Goal: Find specific page/section: Find specific page/section

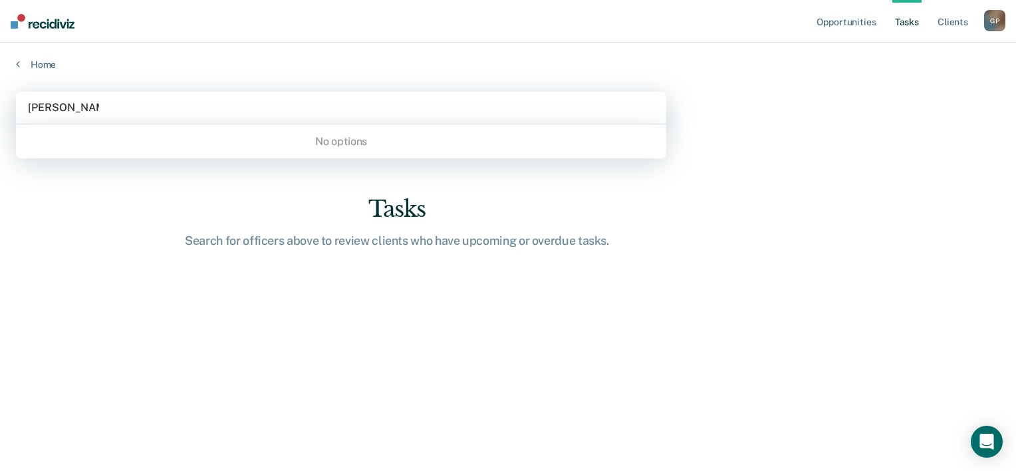
type input "[PERSON_NAME]"
click at [110, 105] on div at bounding box center [341, 107] width 626 height 15
type input "[PERSON_NAME]"
click at [19, 63] on icon at bounding box center [18, 64] width 4 height 11
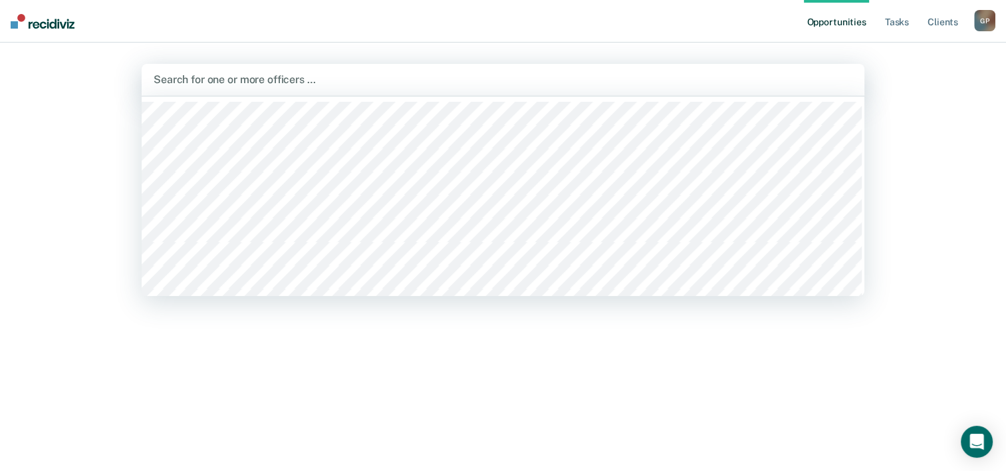
click at [176, 77] on div at bounding box center [503, 79] width 699 height 15
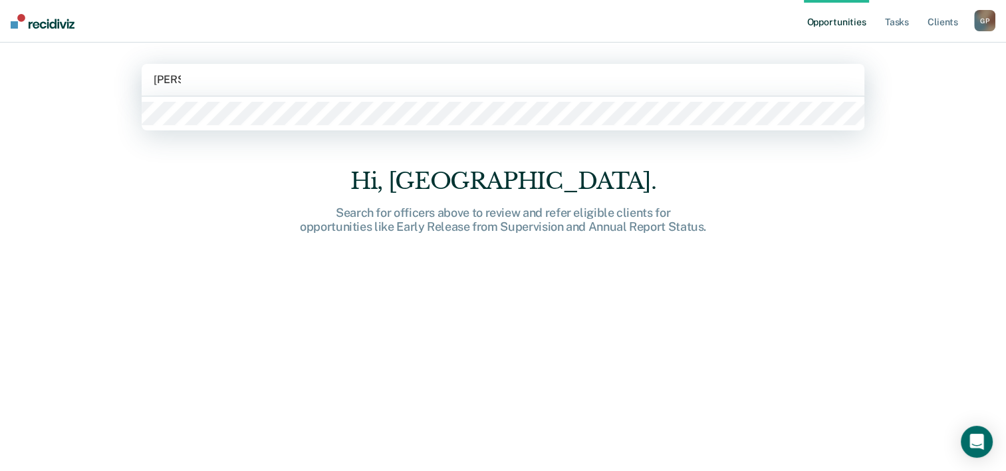
type input "[PERSON_NAME]"
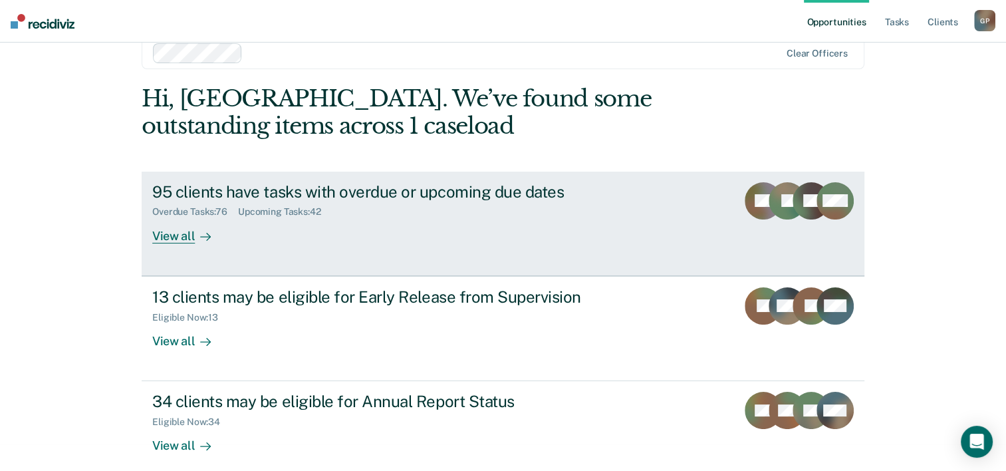
scroll to position [41, 0]
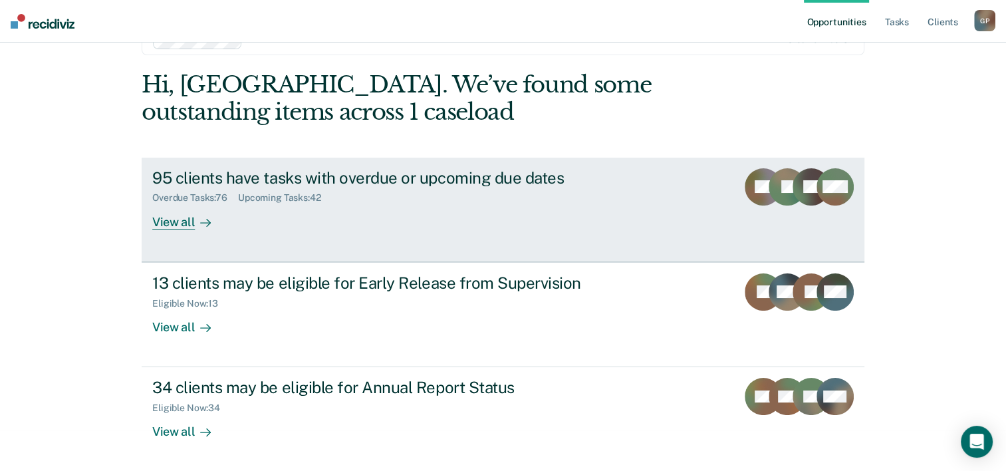
click at [168, 218] on div "View all" at bounding box center [189, 216] width 74 height 26
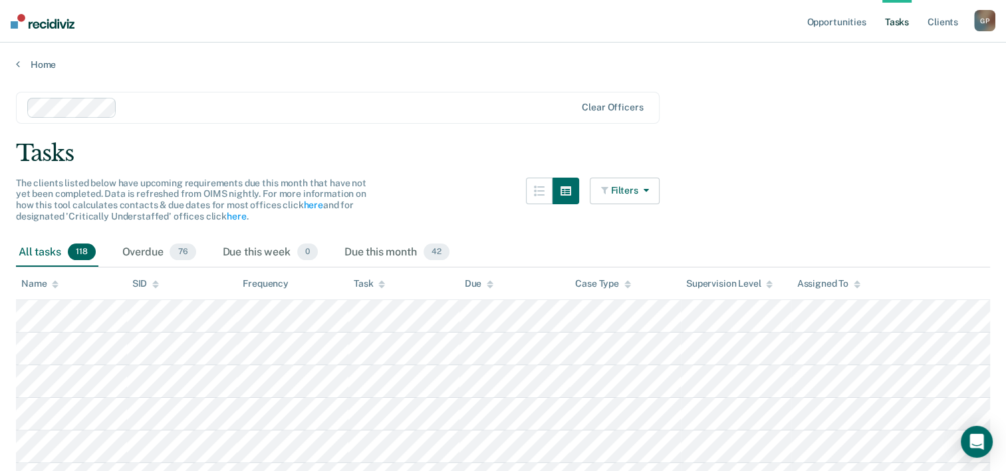
click at [648, 191] on icon "button" at bounding box center [643, 189] width 11 height 9
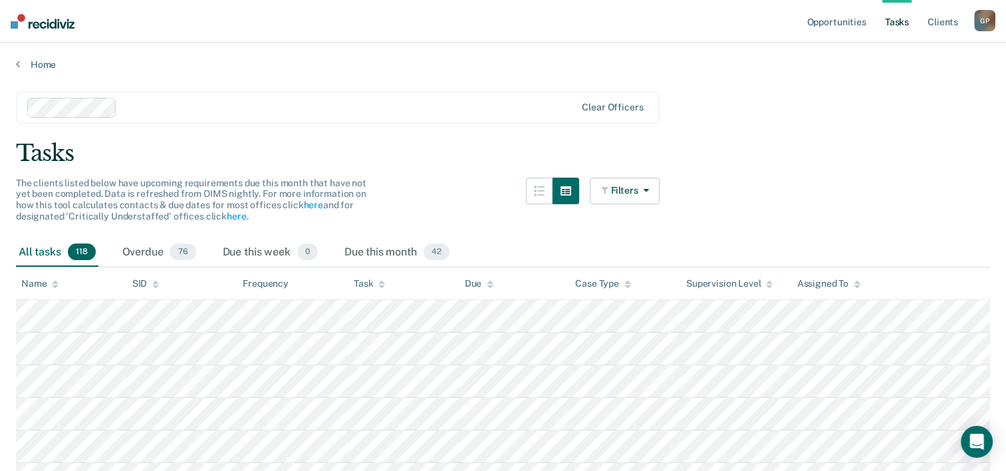
click at [989, 21] on div "G P" at bounding box center [984, 20] width 21 height 21
click at [943, 24] on link "Client s" at bounding box center [943, 21] width 36 height 43
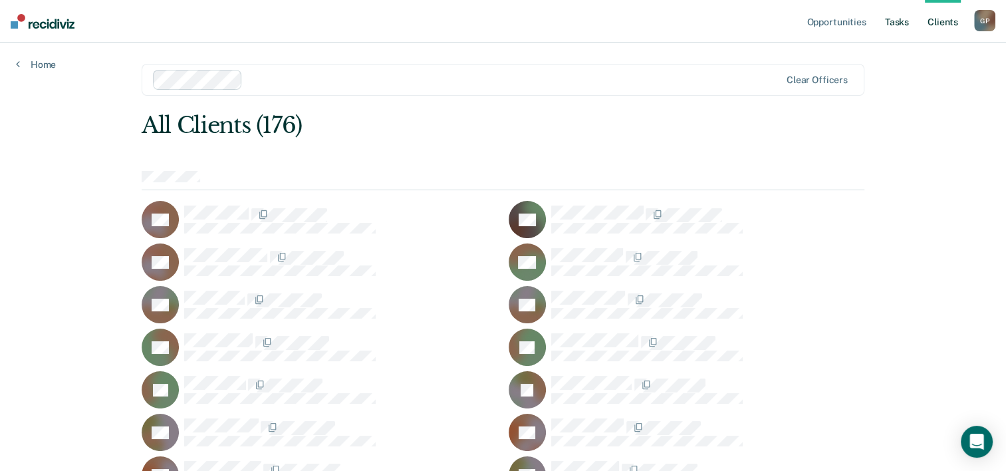
click at [891, 22] on link "Tasks" at bounding box center [896, 21] width 29 height 43
